Goal: Information Seeking & Learning: Find specific page/section

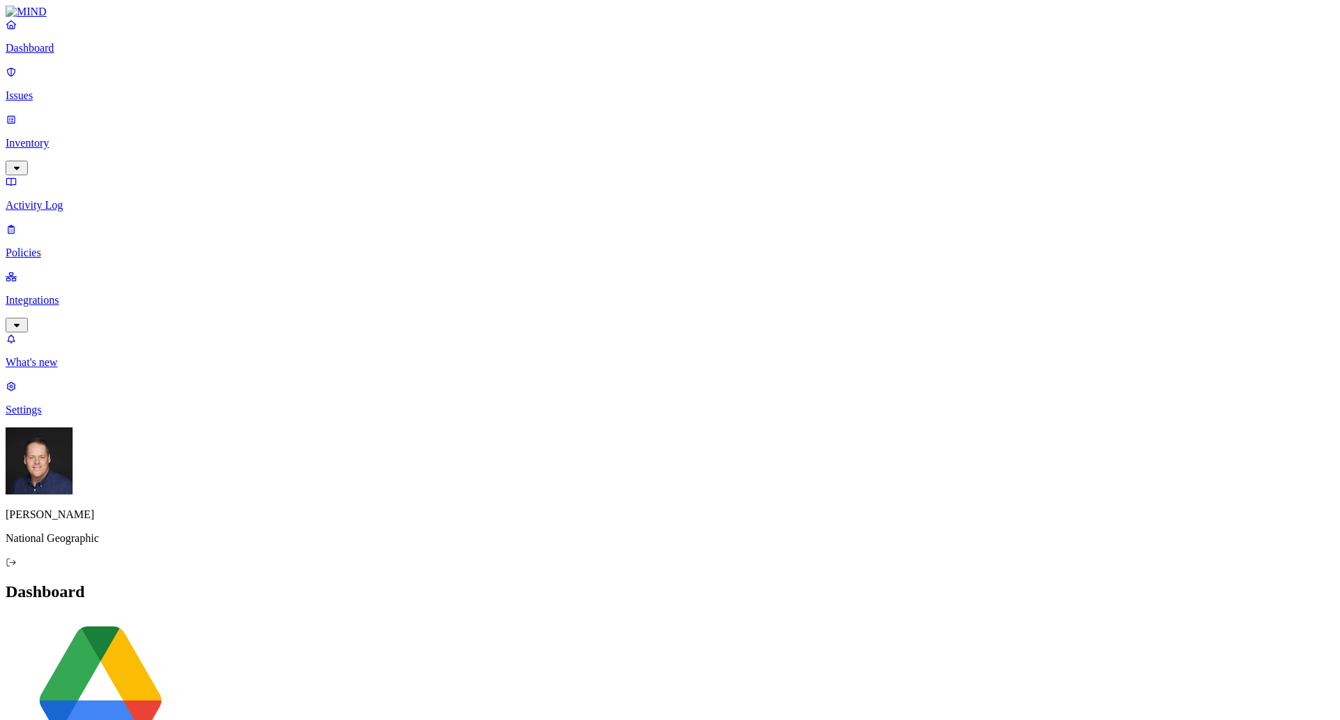
click at [66, 137] on p "Inventory" at bounding box center [670, 143] width 1329 height 13
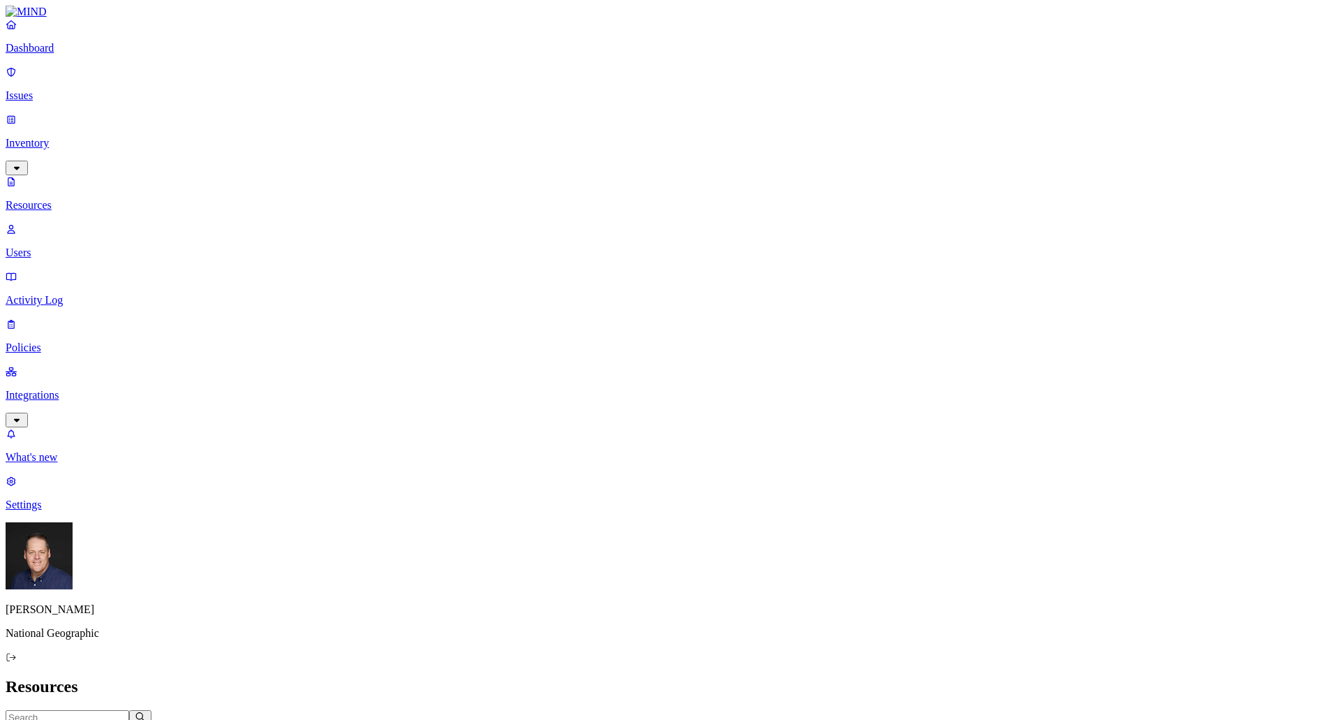
click at [129, 710] on input "text" at bounding box center [68, 717] width 124 height 15
click at [394, 719] on span "Access" at bounding box center [379, 732] width 30 height 10
click at [686, 279] on button "button" at bounding box center [691, 281] width 11 height 4
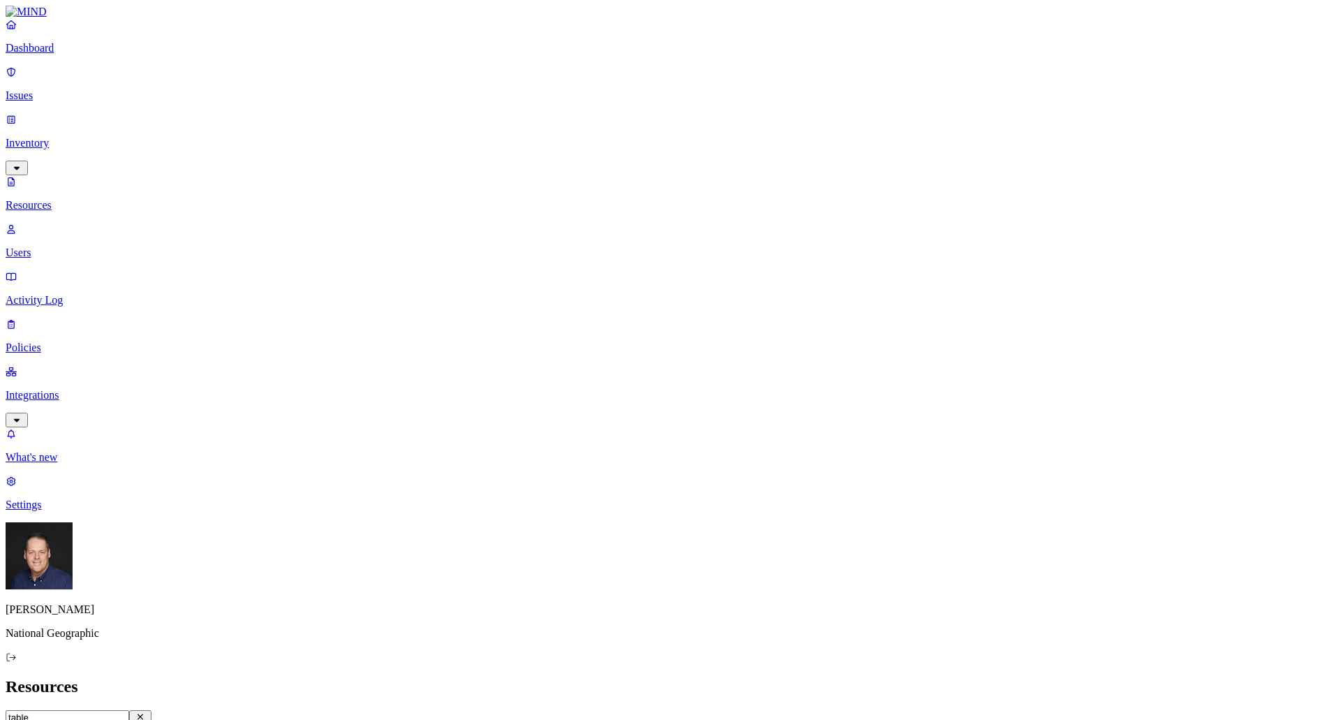
click at [129, 710] on input "table" at bounding box center [68, 717] width 124 height 15
type input "table"
click at [47, 719] on button "Kind" at bounding box center [26, 732] width 41 height 15
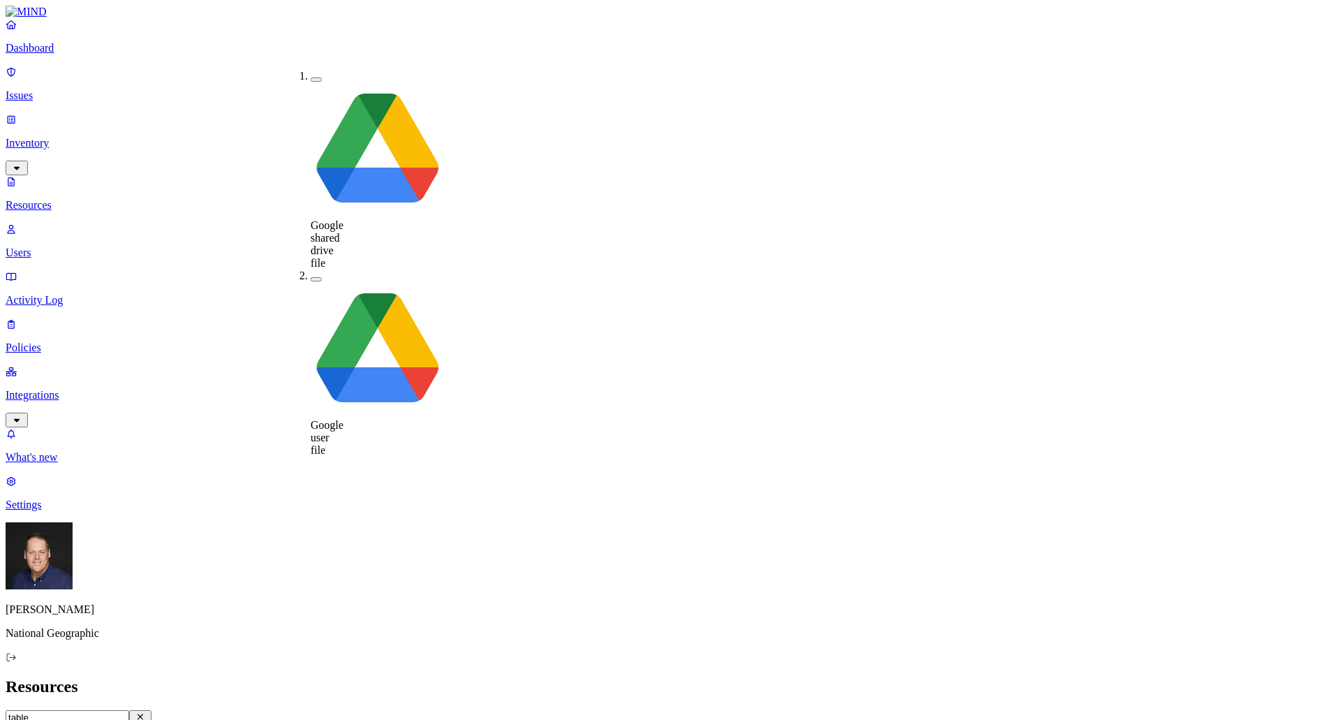
click at [87, 719] on span "File type" at bounding box center [69, 732] width 35 height 10
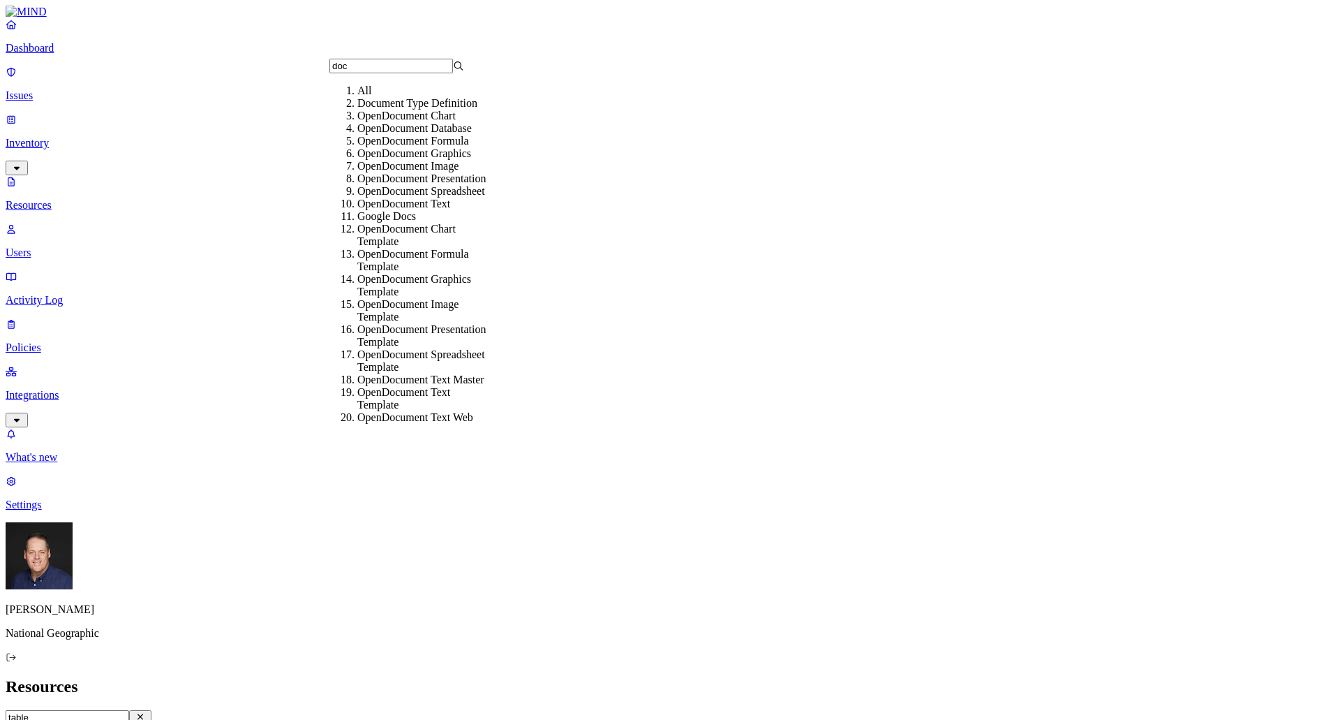
scroll to position [119, 0]
type input "doc"
click at [394, 214] on div "Google Docs" at bounding box center [424, 216] width 135 height 13
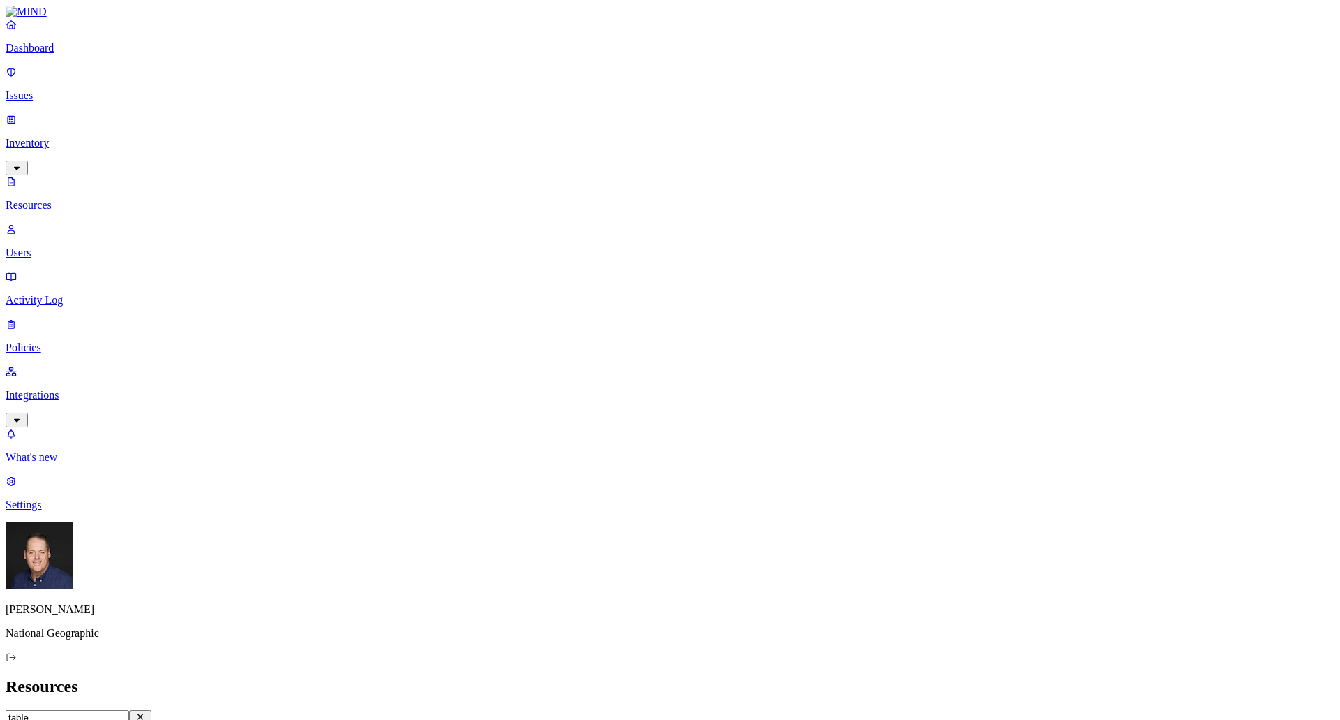
click at [156, 719] on icon "button" at bounding box center [152, 731] width 7 height 4
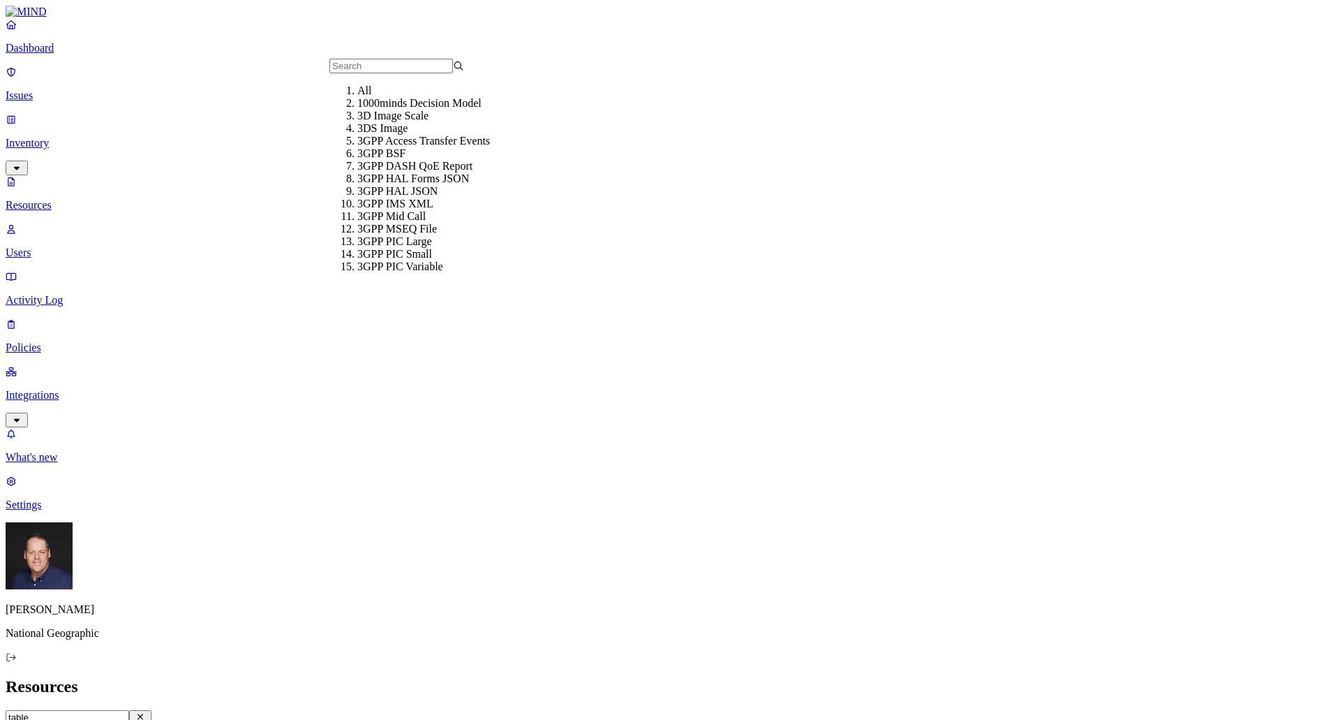
click at [158, 719] on icon "button" at bounding box center [152, 731] width 11 height 9
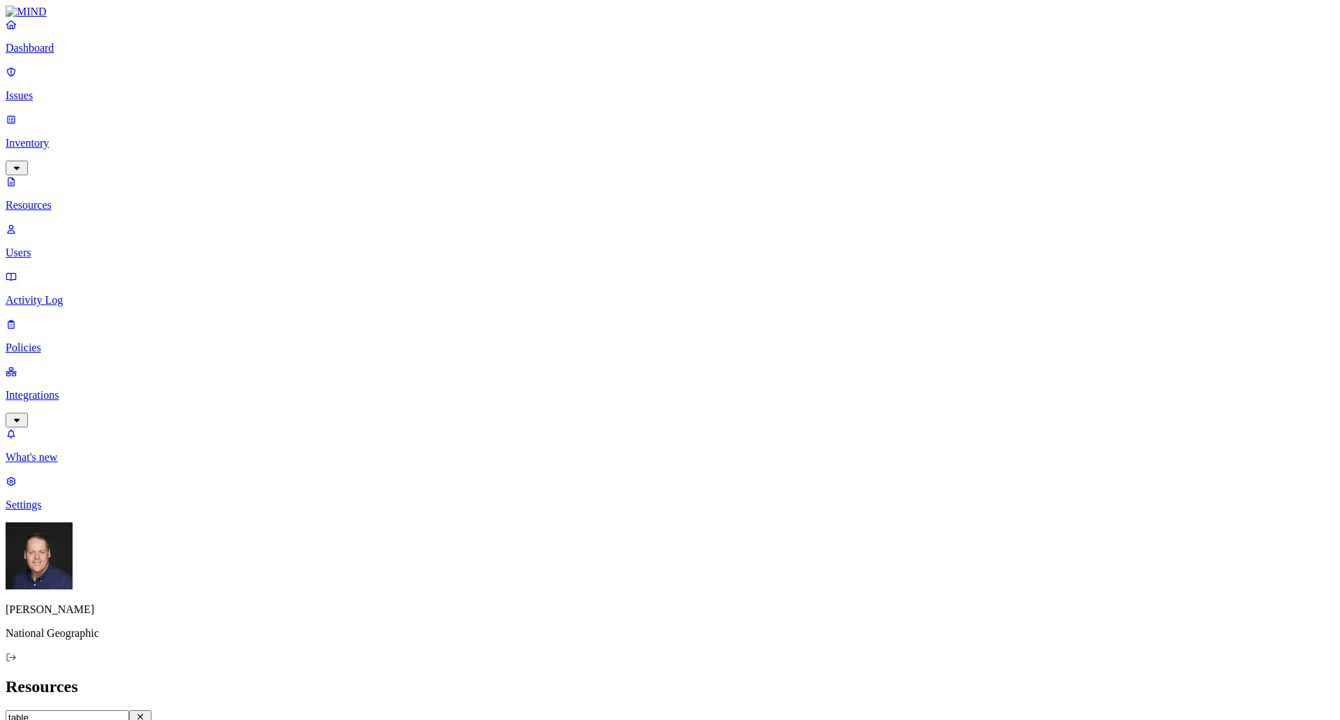
click at [158, 719] on icon "button" at bounding box center [152, 731] width 11 height 9
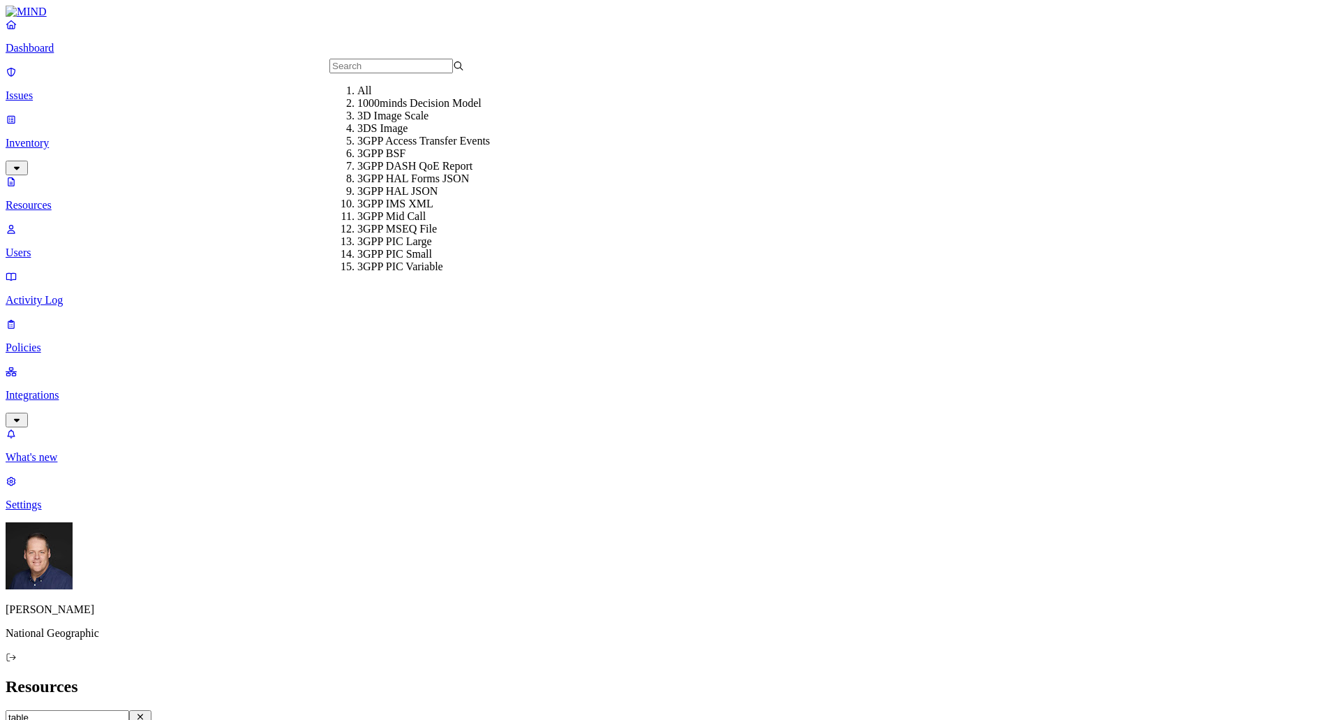
click at [377, 677] on h2 "Resources" at bounding box center [670, 686] width 1329 height 19
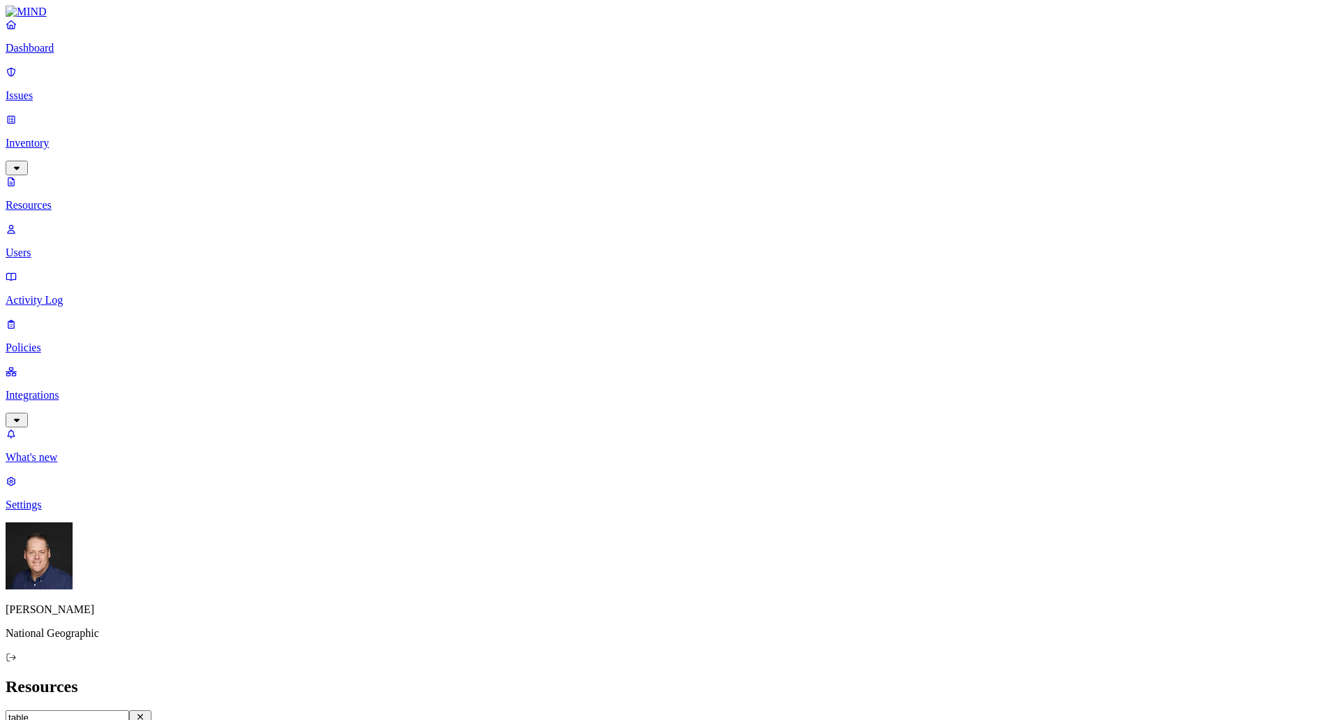
click at [147, 719] on span "File type: Google Docs" at bounding box center [99, 732] width 94 height 10
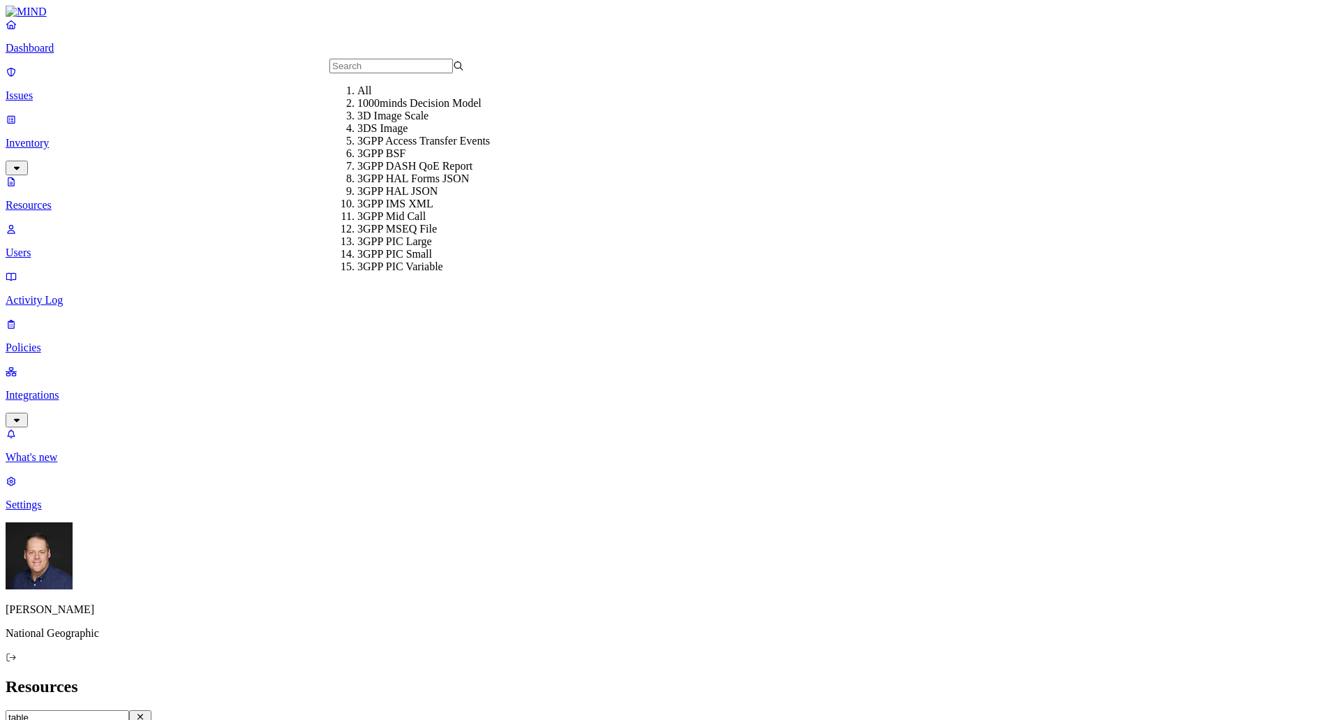
click at [357, 97] on div "All" at bounding box center [424, 90] width 135 height 13
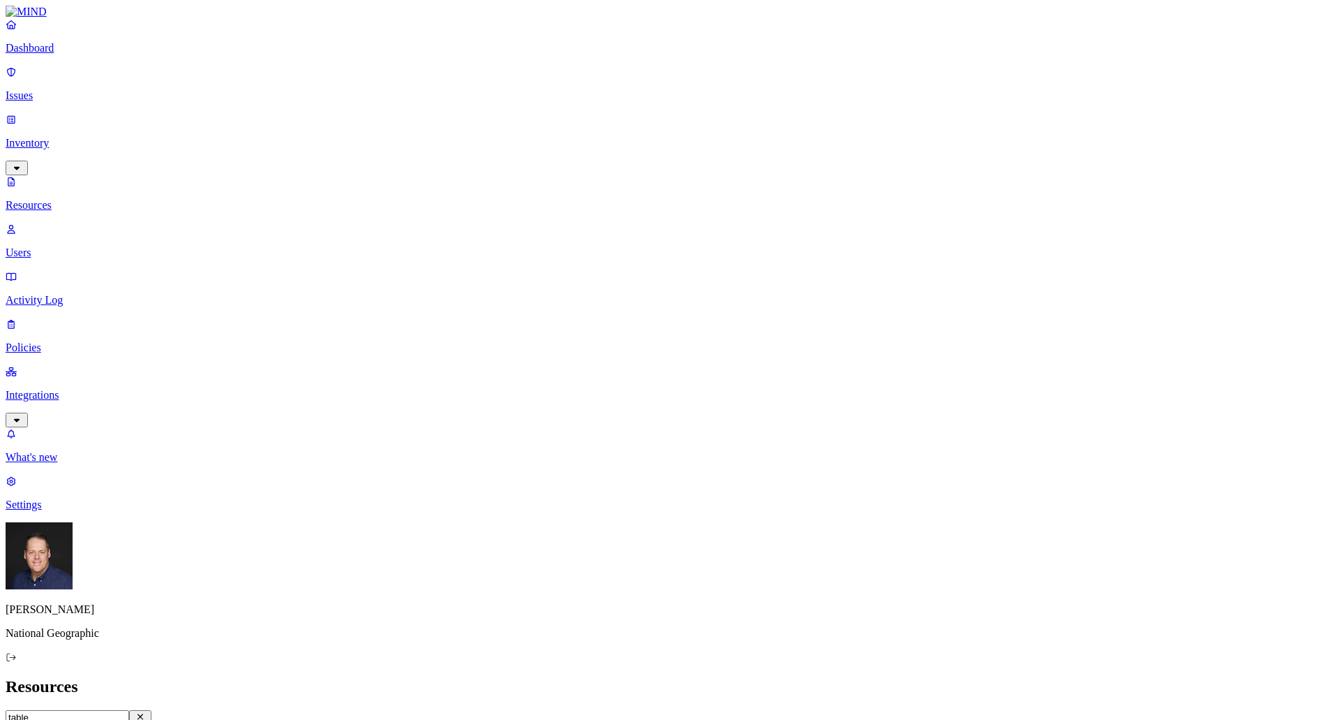
scroll to position [253, 0]
drag, startPoint x: 222, startPoint y: 50, endPoint x: 1300, endPoint y: 685, distance: 1251.0
click at [129, 710] on input "table" at bounding box center [68, 717] width 124 height 15
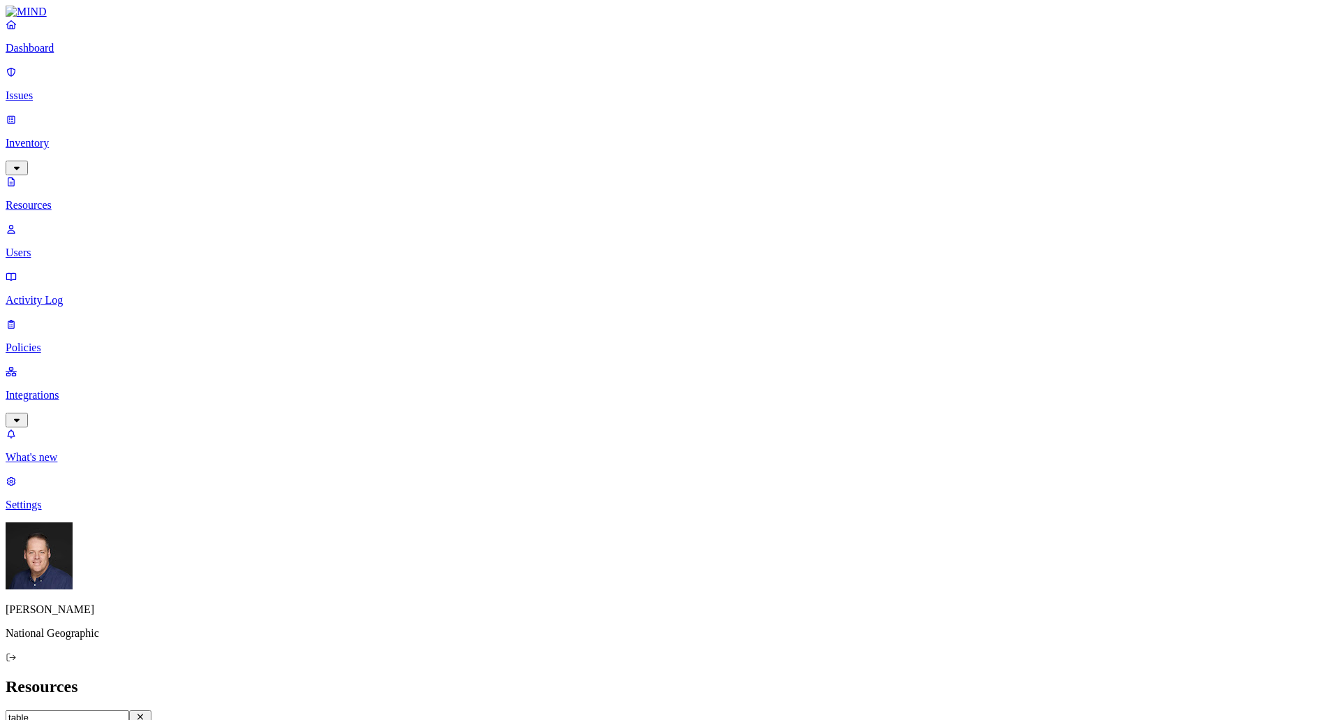
scroll to position [0, 0]
click at [129, 710] on input "table" at bounding box center [68, 717] width 124 height 15
type input "table"
